Goal: Information Seeking & Learning: Find specific fact

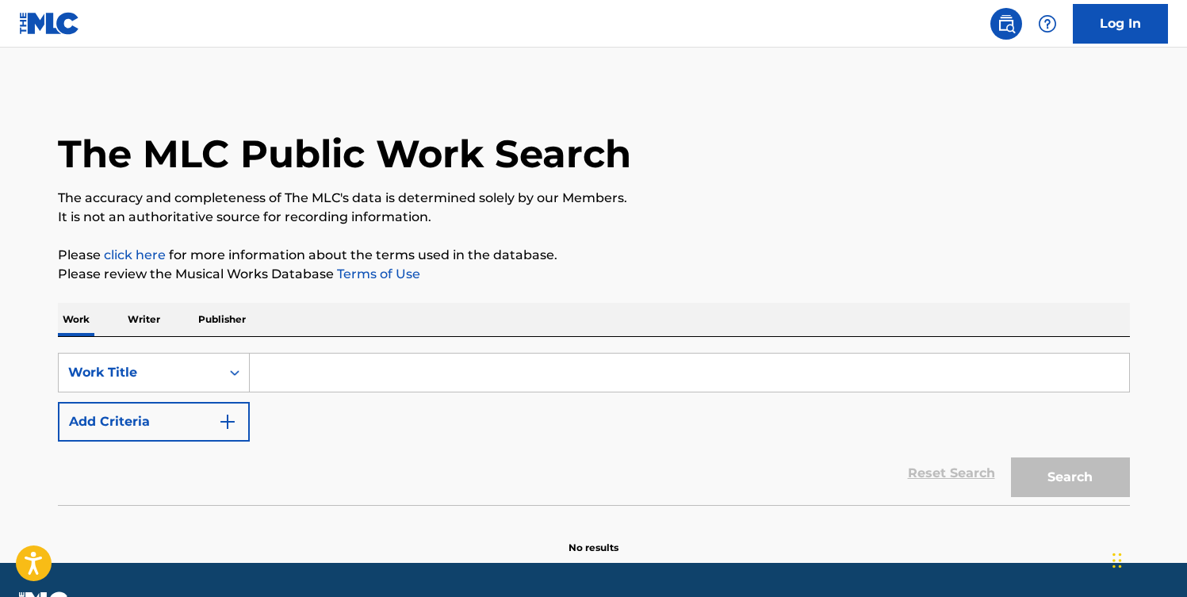
click at [307, 363] on input "Search Form" at bounding box center [690, 373] width 880 height 38
paste input "[PERSON_NAME]"
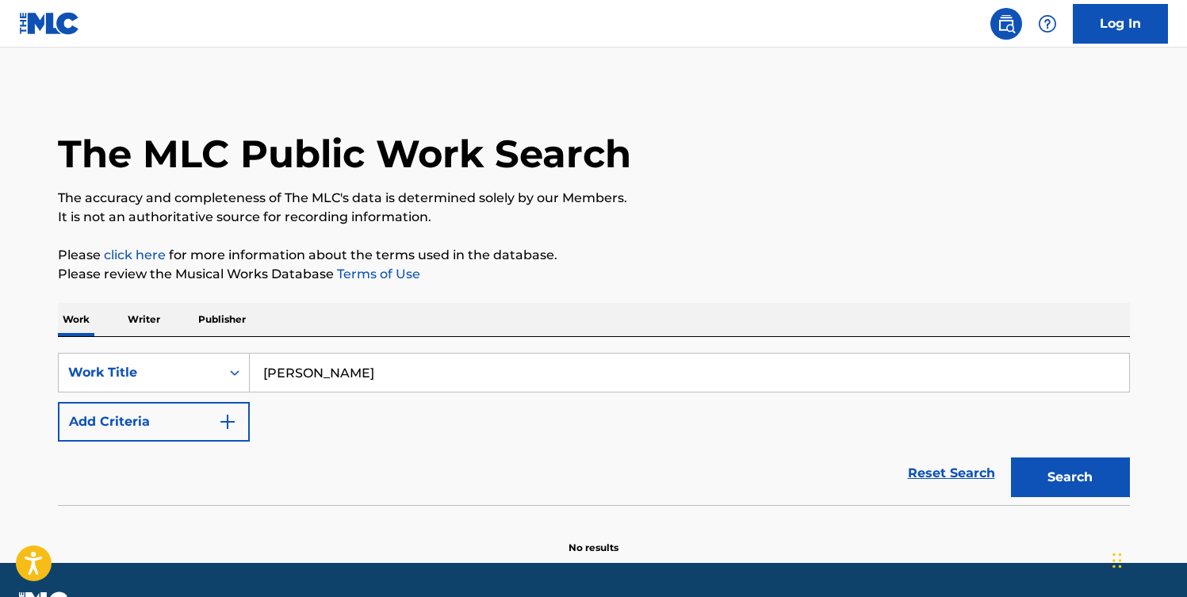
type input "[PERSON_NAME]"
click at [138, 312] on p "Writer" at bounding box center [144, 319] width 42 height 33
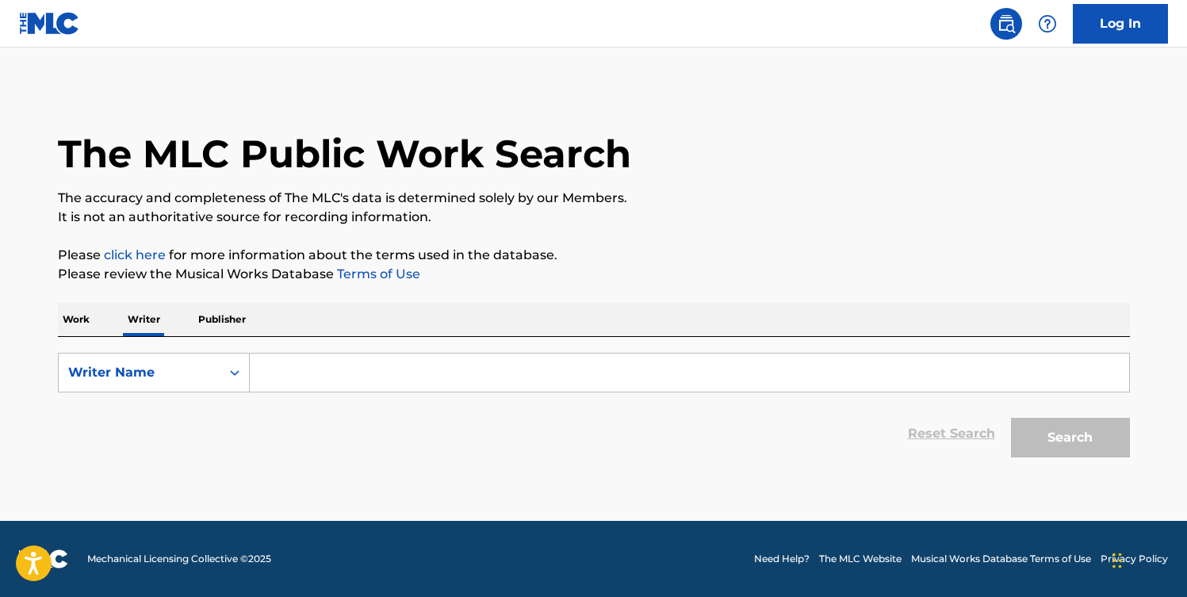
click at [347, 382] on input "Search Form" at bounding box center [690, 373] width 880 height 38
paste input "[PERSON_NAME]"
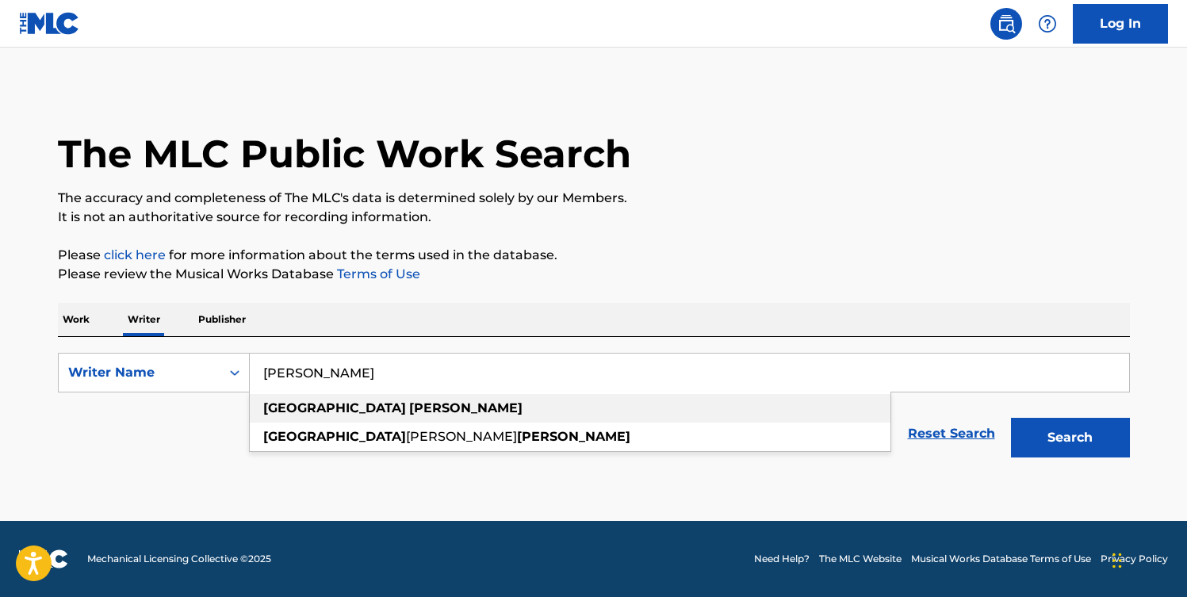
click at [426, 405] on div "[PERSON_NAME]" at bounding box center [570, 408] width 641 height 29
type input "[PERSON_NAME]"
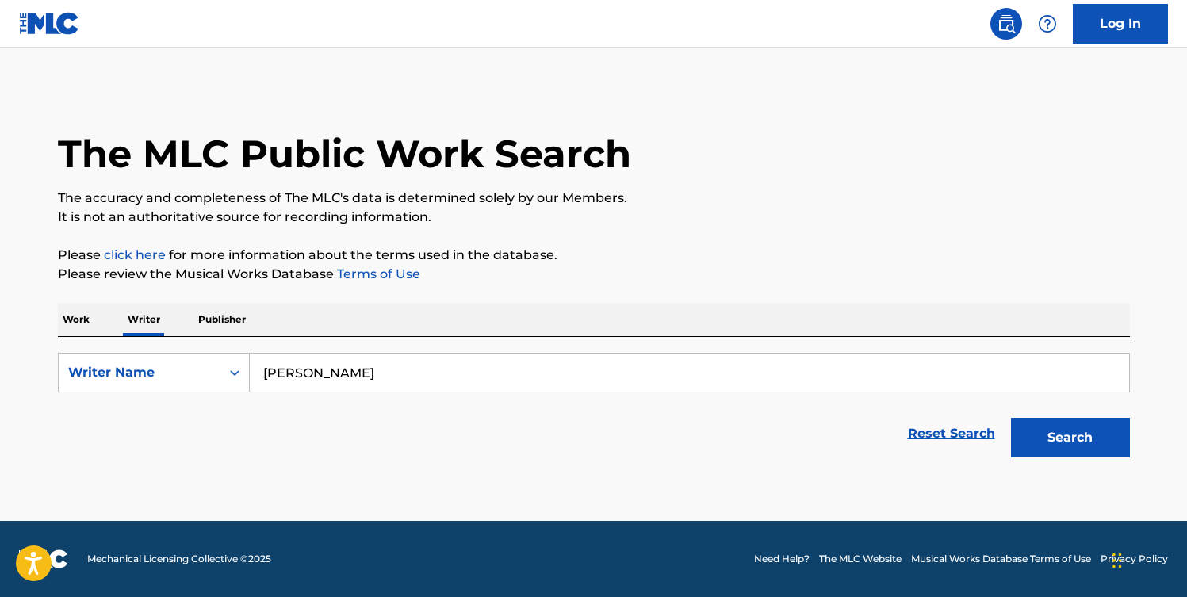
click at [1055, 428] on button "Search" at bounding box center [1070, 438] width 119 height 40
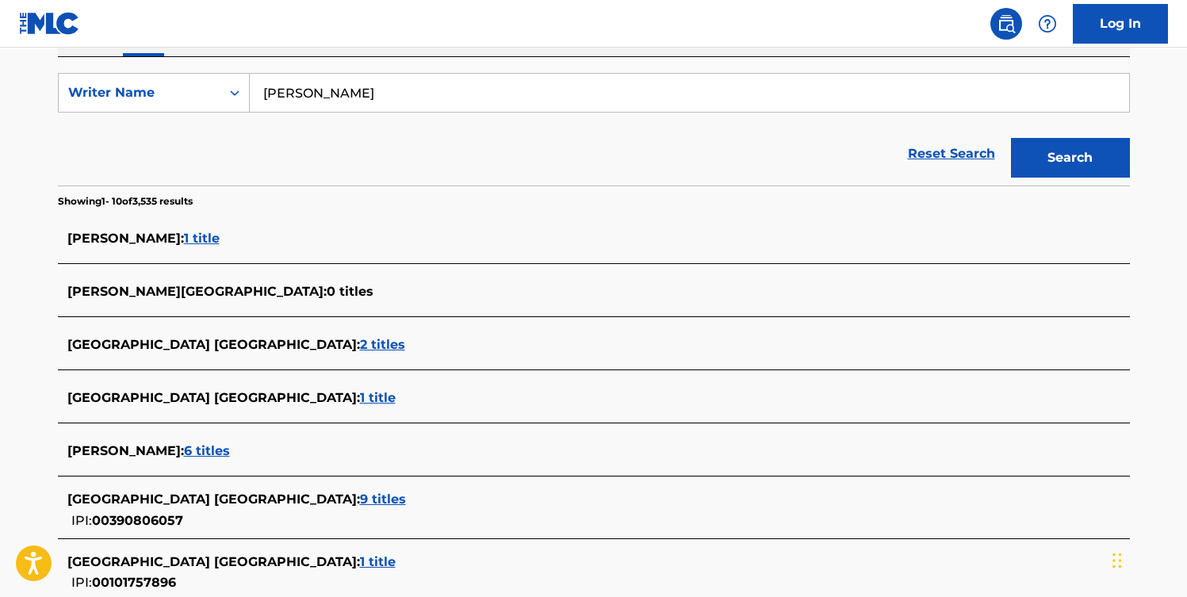
scroll to position [279, 0]
click at [206, 454] on span "6 titles" at bounding box center [207, 451] width 46 height 15
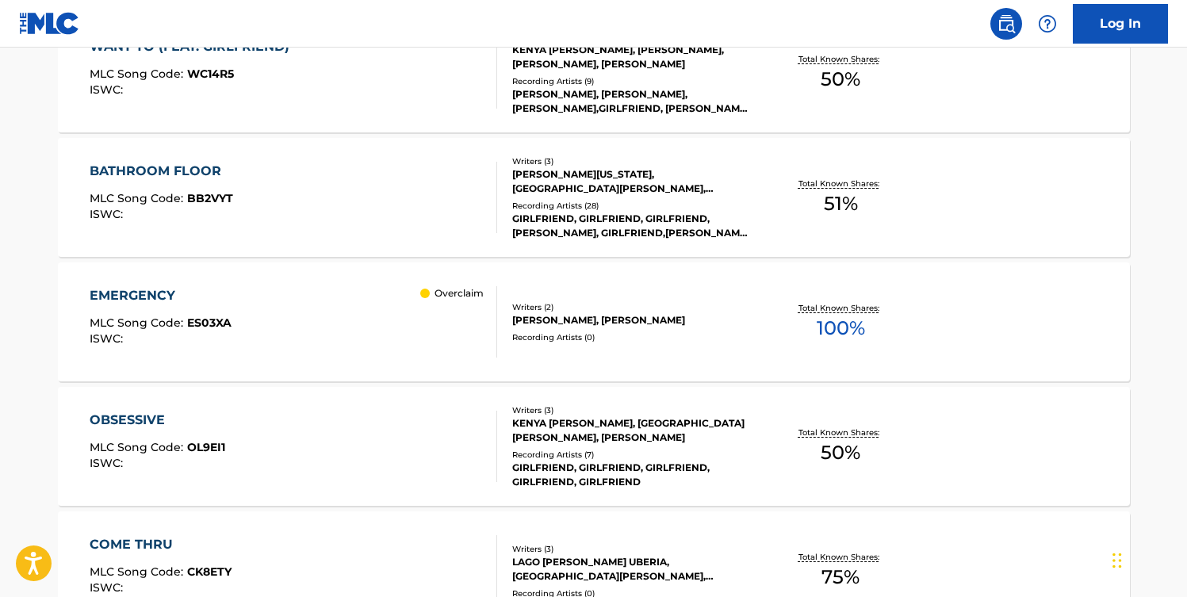
scroll to position [514, 0]
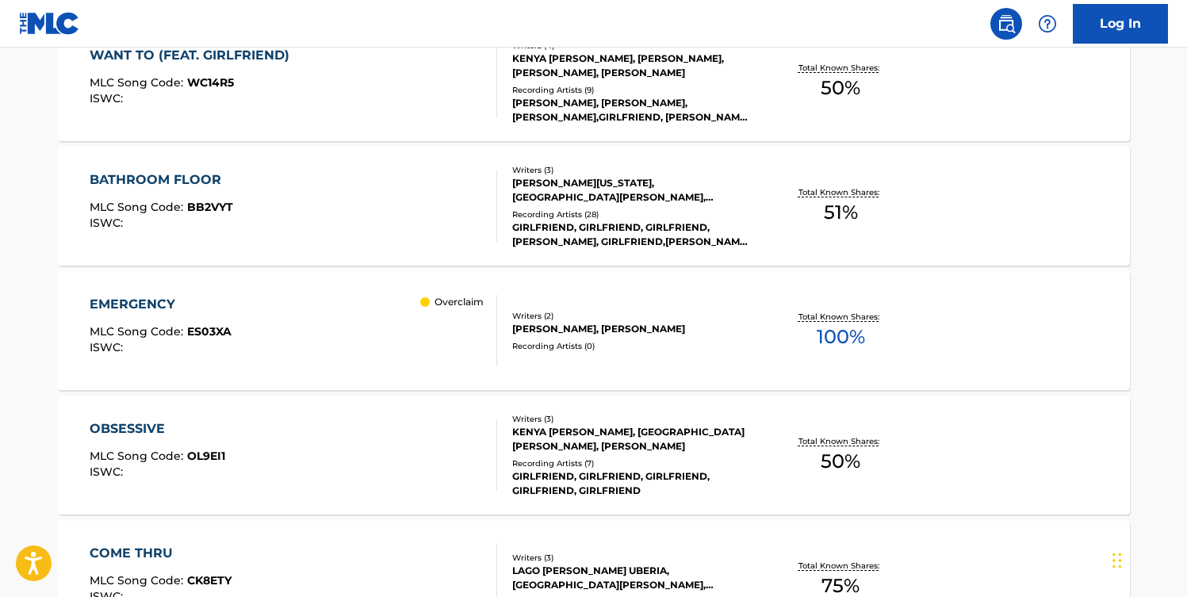
click at [270, 313] on div "EMERGENCY MLC Song Code : ES03XA ISWC : Overclaim" at bounding box center [294, 330] width 408 height 71
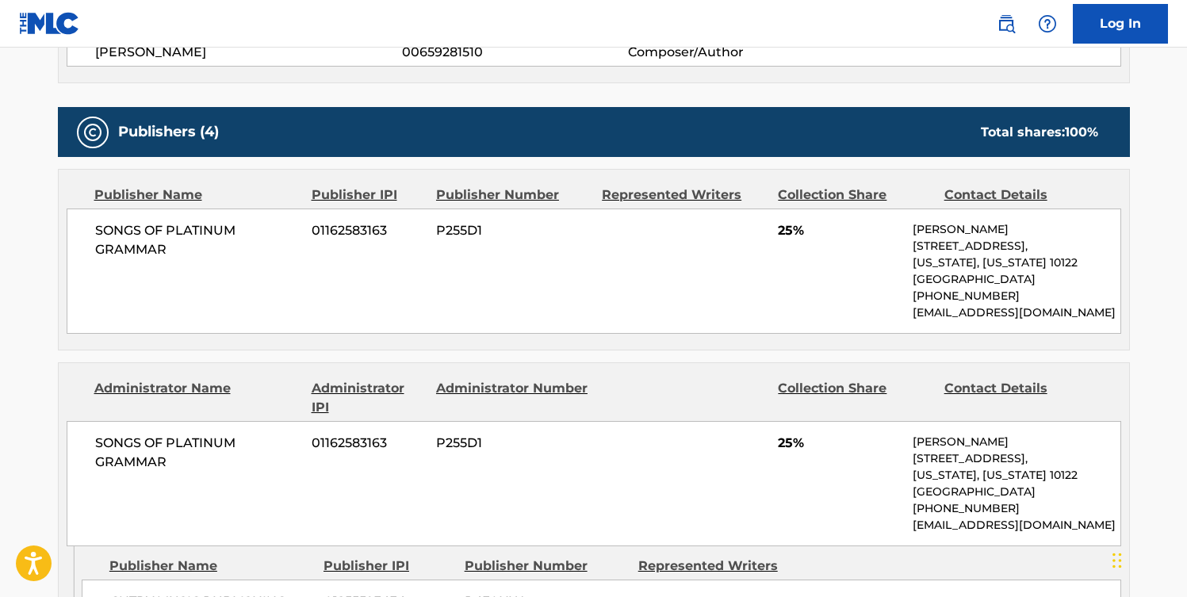
scroll to position [616, 0]
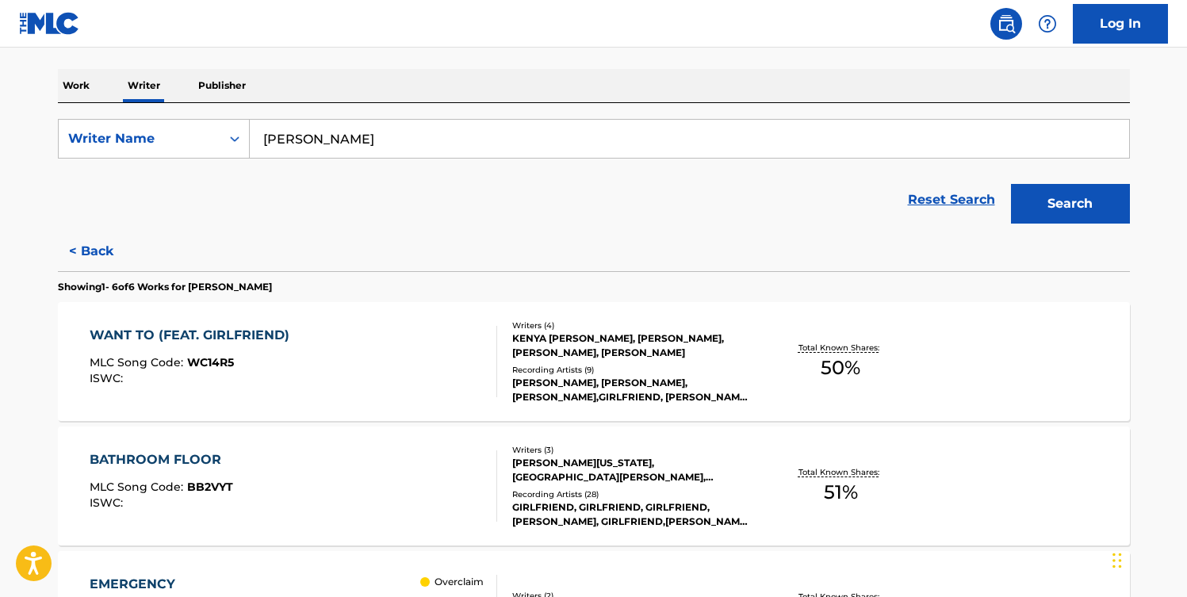
scroll to position [232, 0]
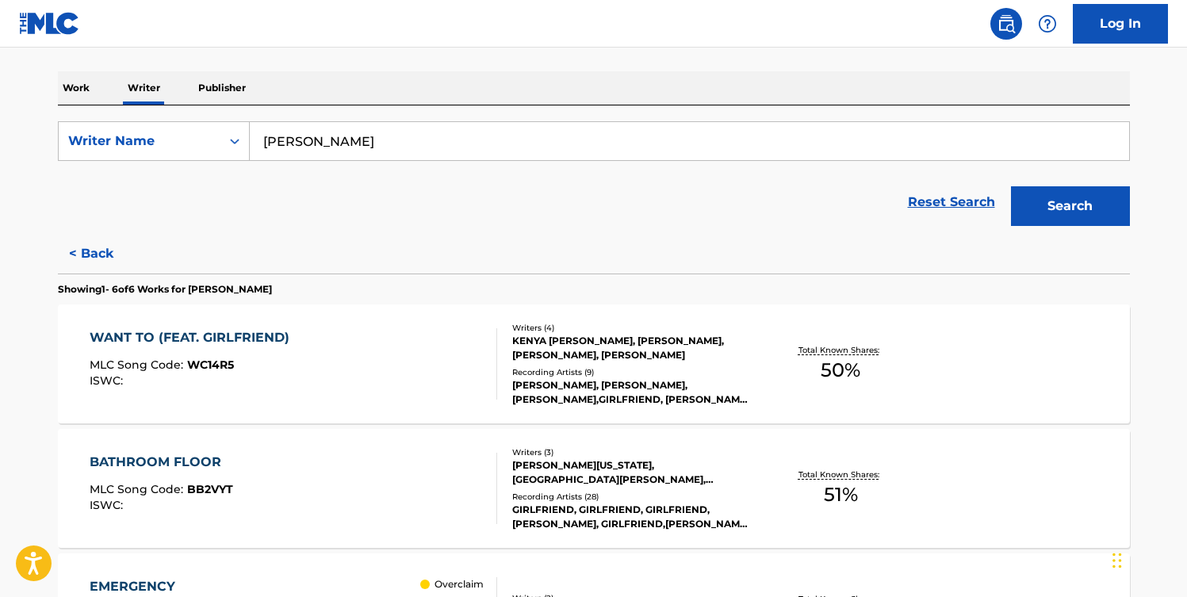
click at [442, 397] on div "WANT TO (FEAT. GIRLFRIEND) MLC Song Code : WC14R5 ISWC :" at bounding box center [294, 363] width 408 height 71
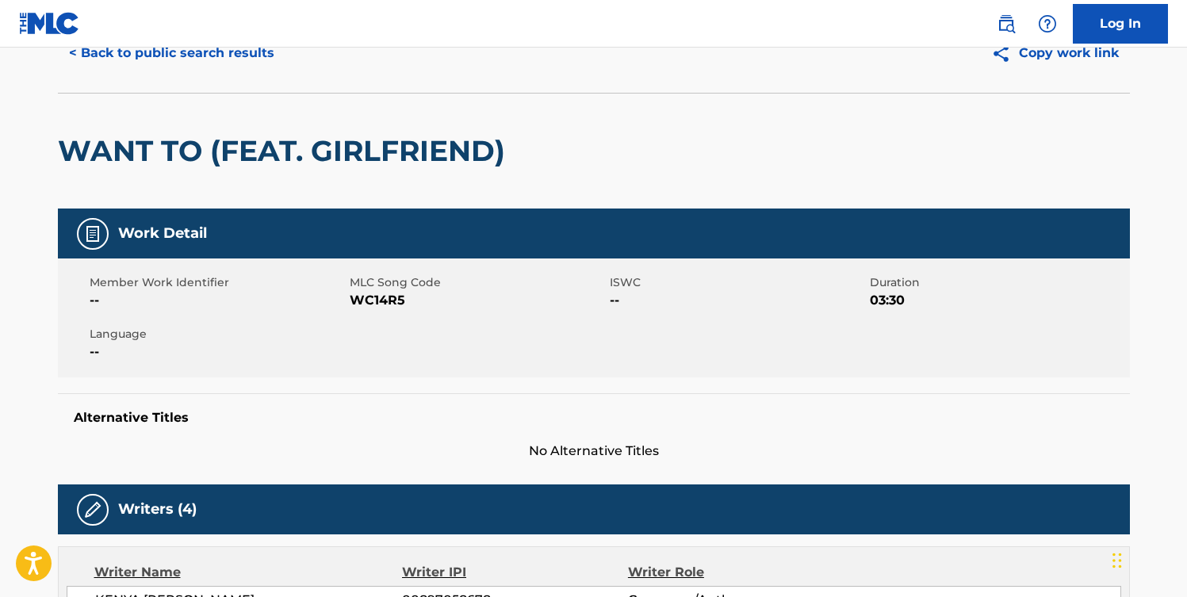
scroll to position [51, 0]
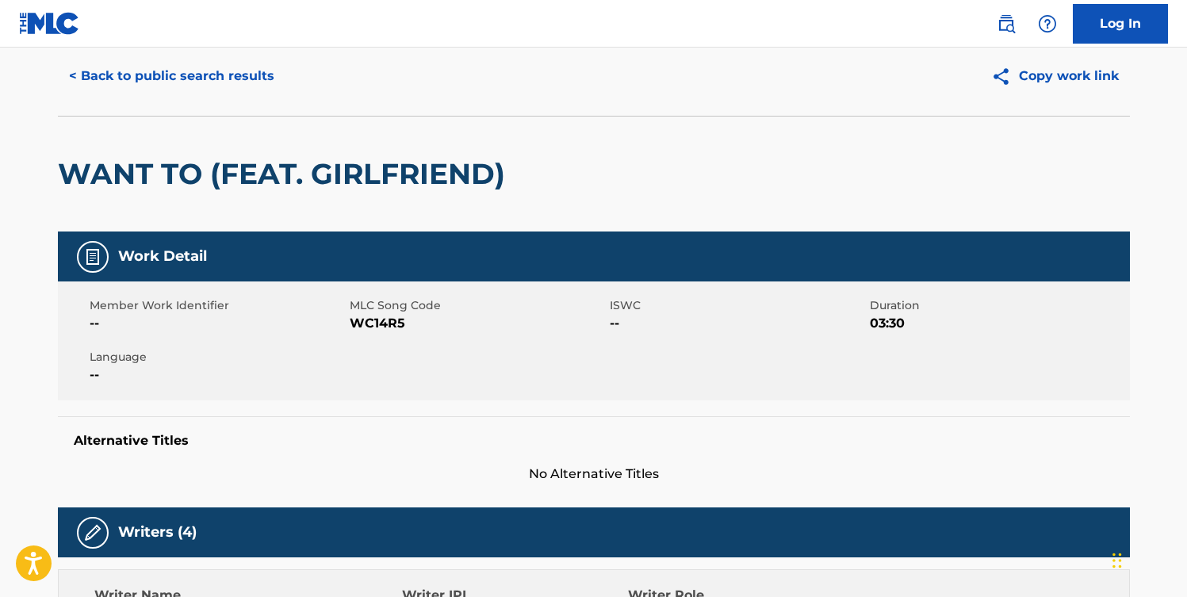
click at [130, 81] on button "< Back to public search results" at bounding box center [172, 76] width 228 height 40
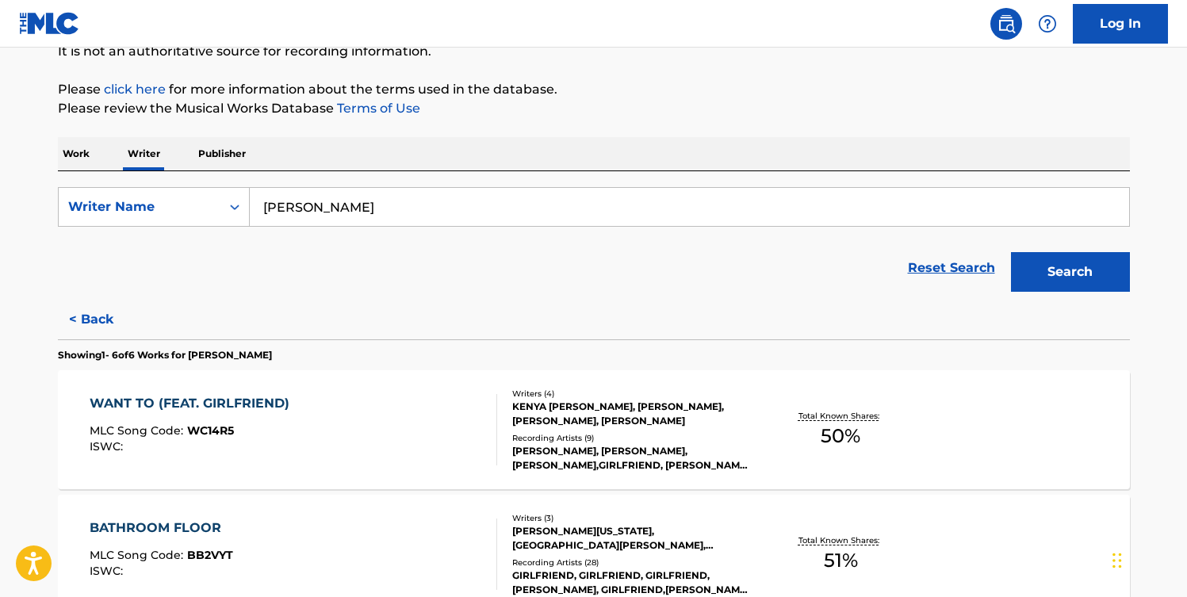
scroll to position [163, 0]
